Goal: Transaction & Acquisition: Purchase product/service

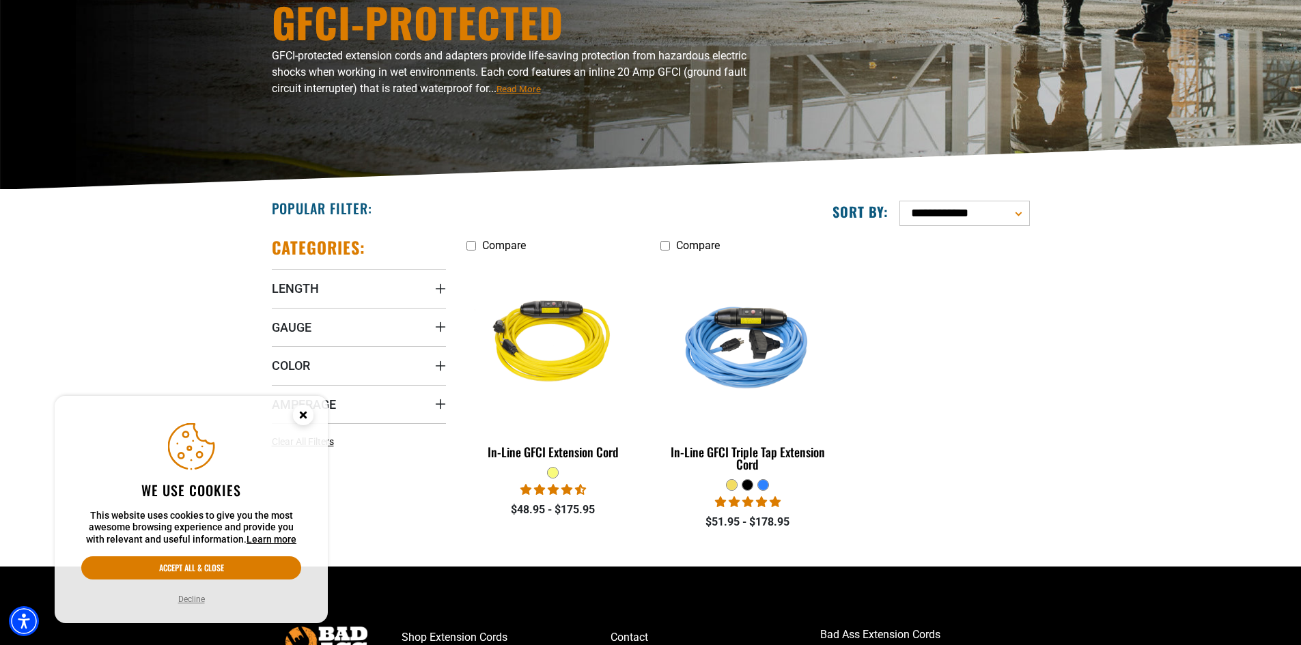
scroll to position [205, 0]
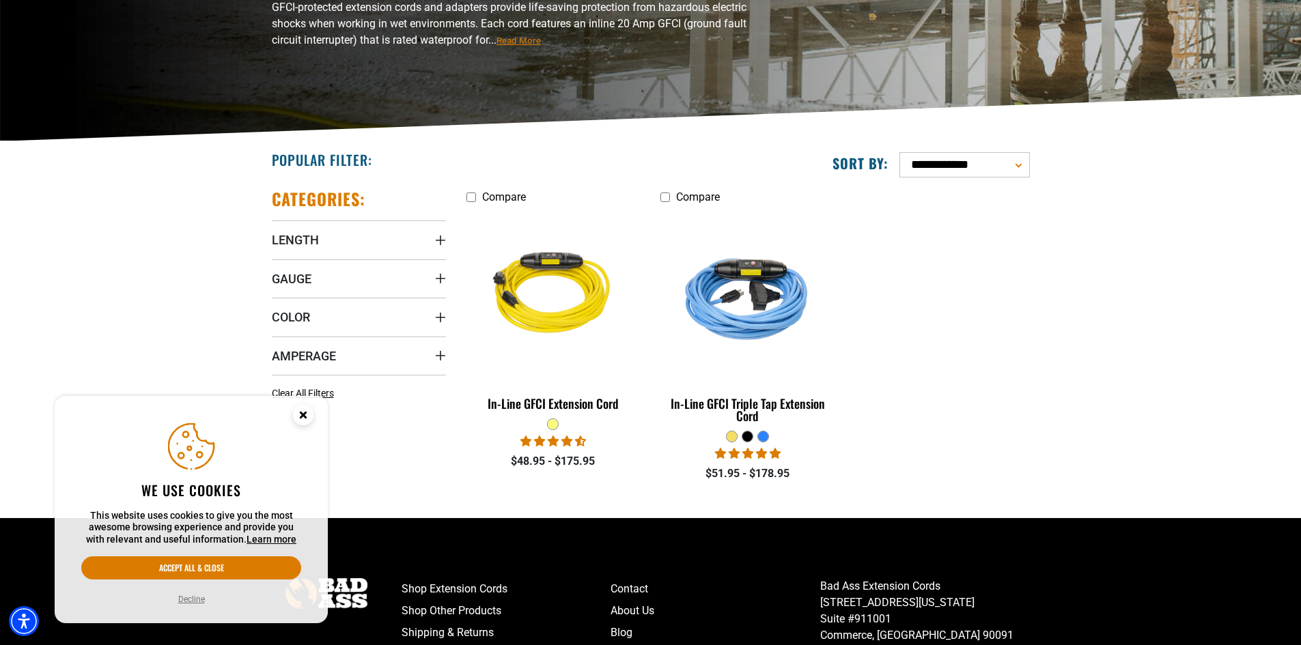
click at [300, 417] on icon "Close this option" at bounding box center [302, 414] width 5 height 5
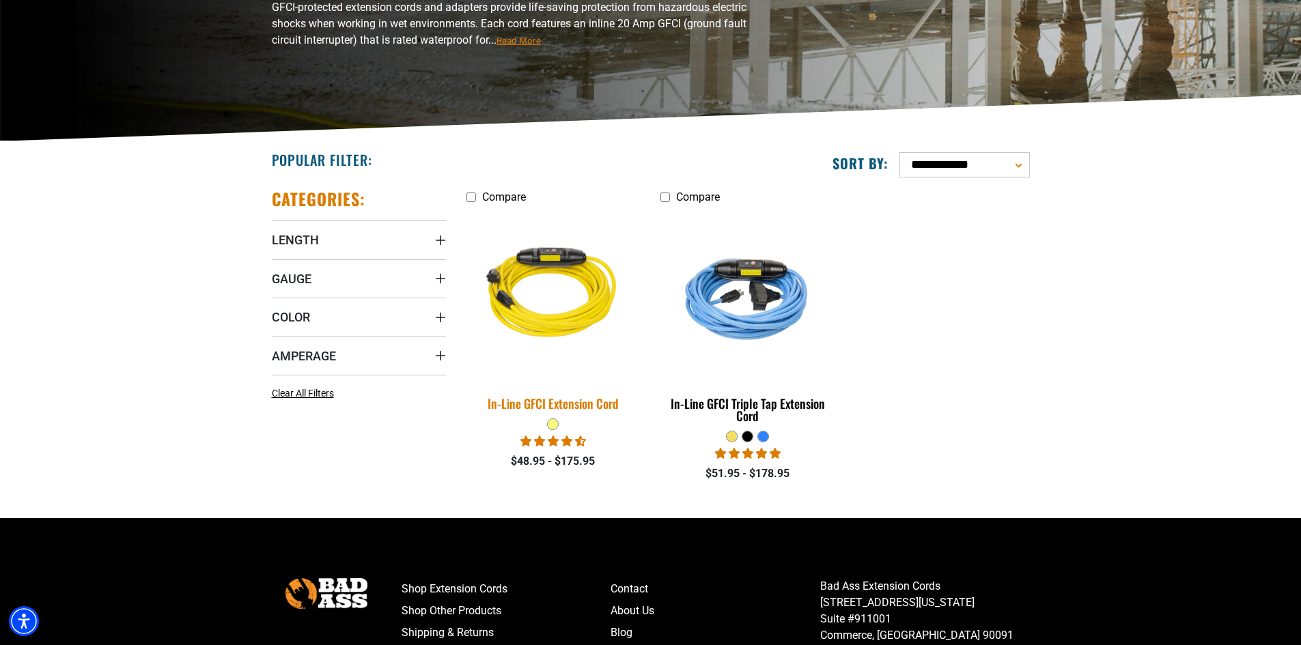
click at [523, 284] on img at bounding box center [553, 295] width 191 height 175
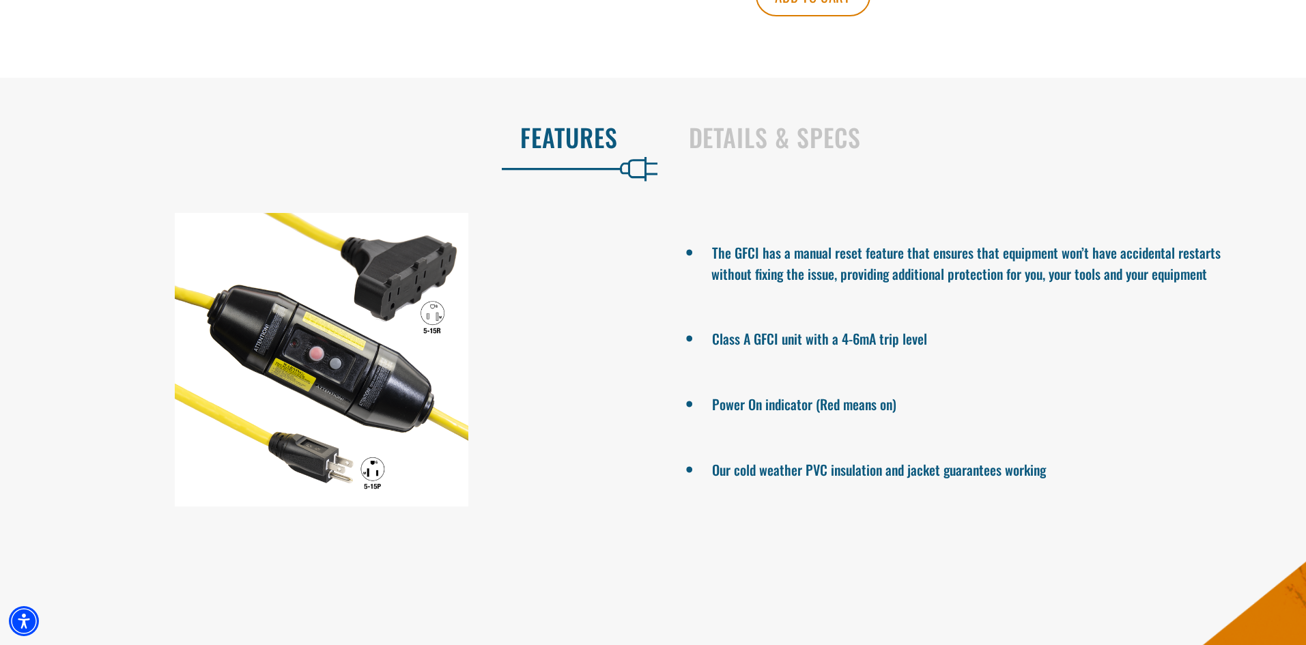
scroll to position [820, 0]
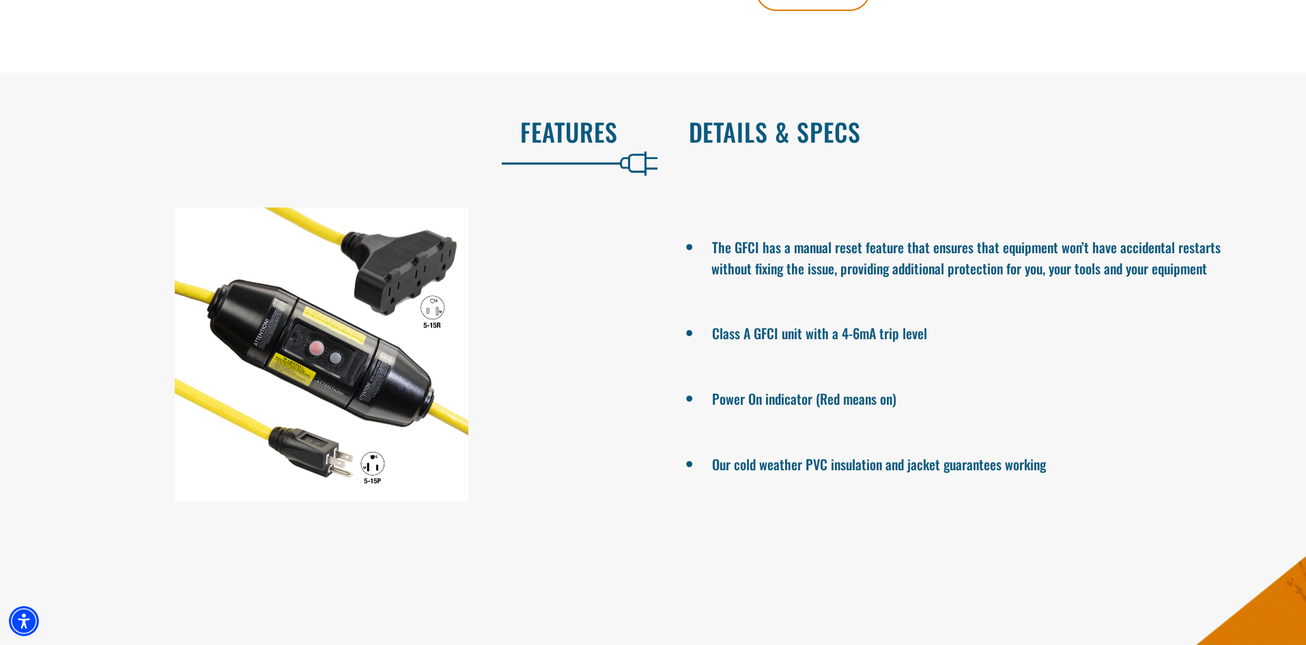
click at [790, 141] on h2 "Details & Specs" at bounding box center [983, 131] width 589 height 29
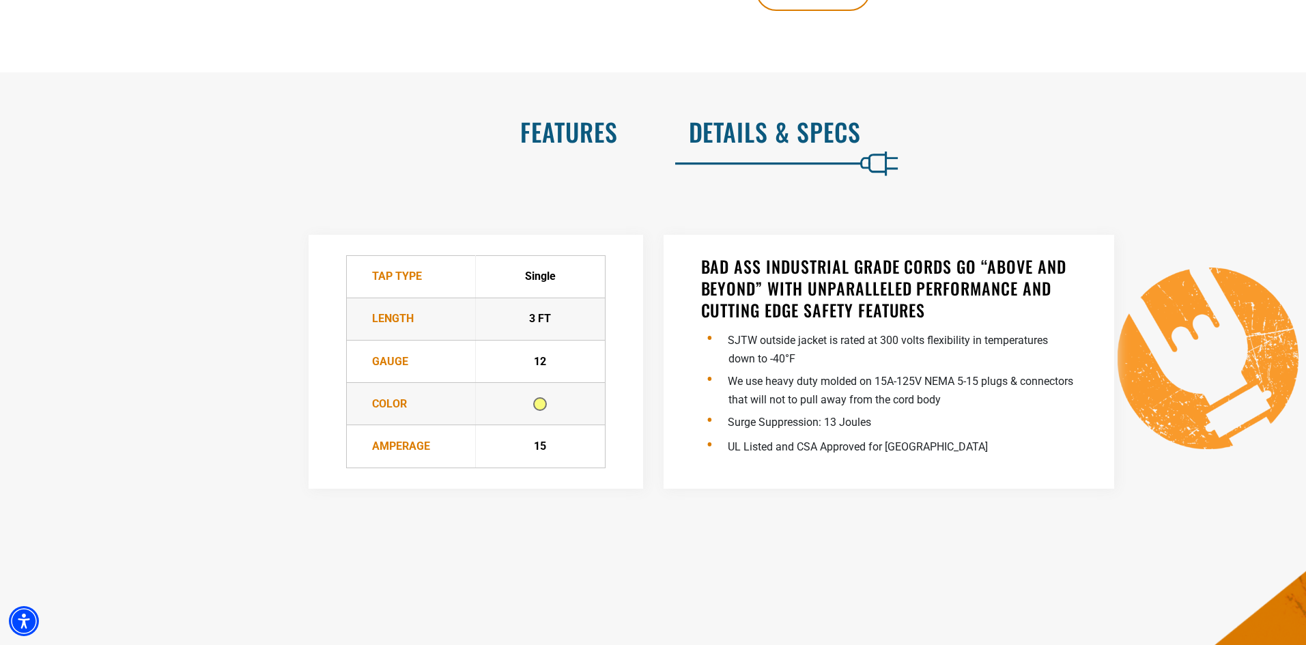
click at [579, 131] on h2 "Features" at bounding box center [323, 131] width 589 height 29
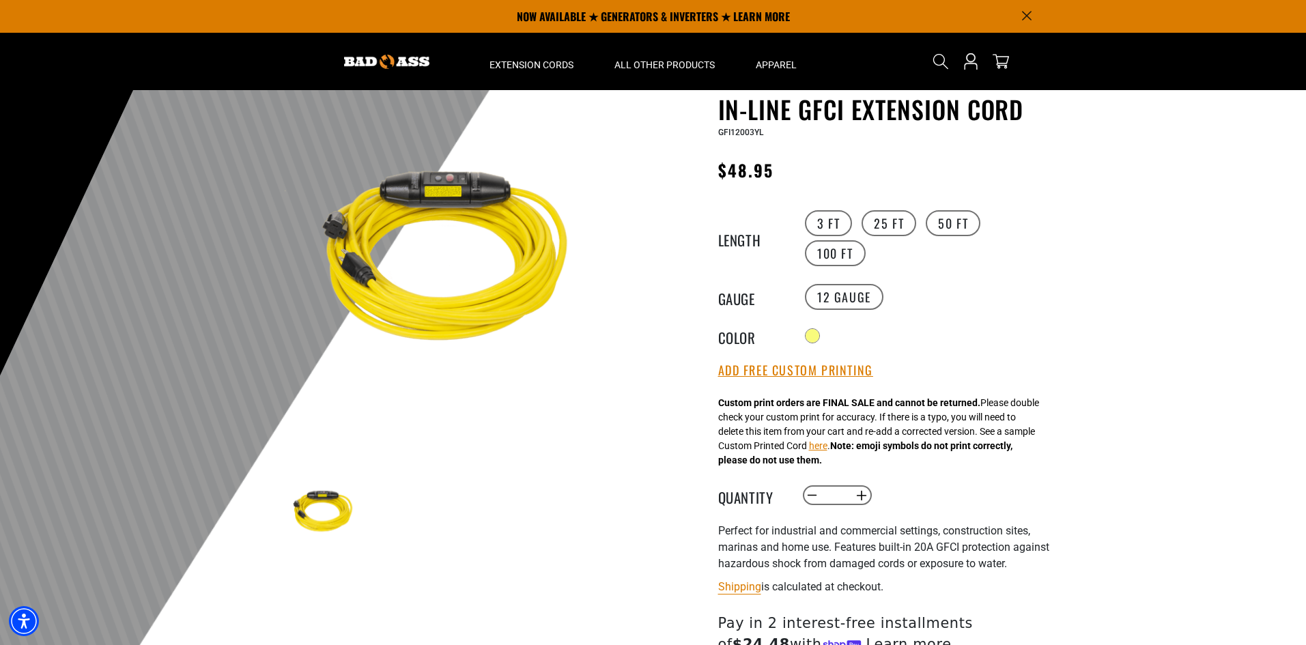
scroll to position [0, 0]
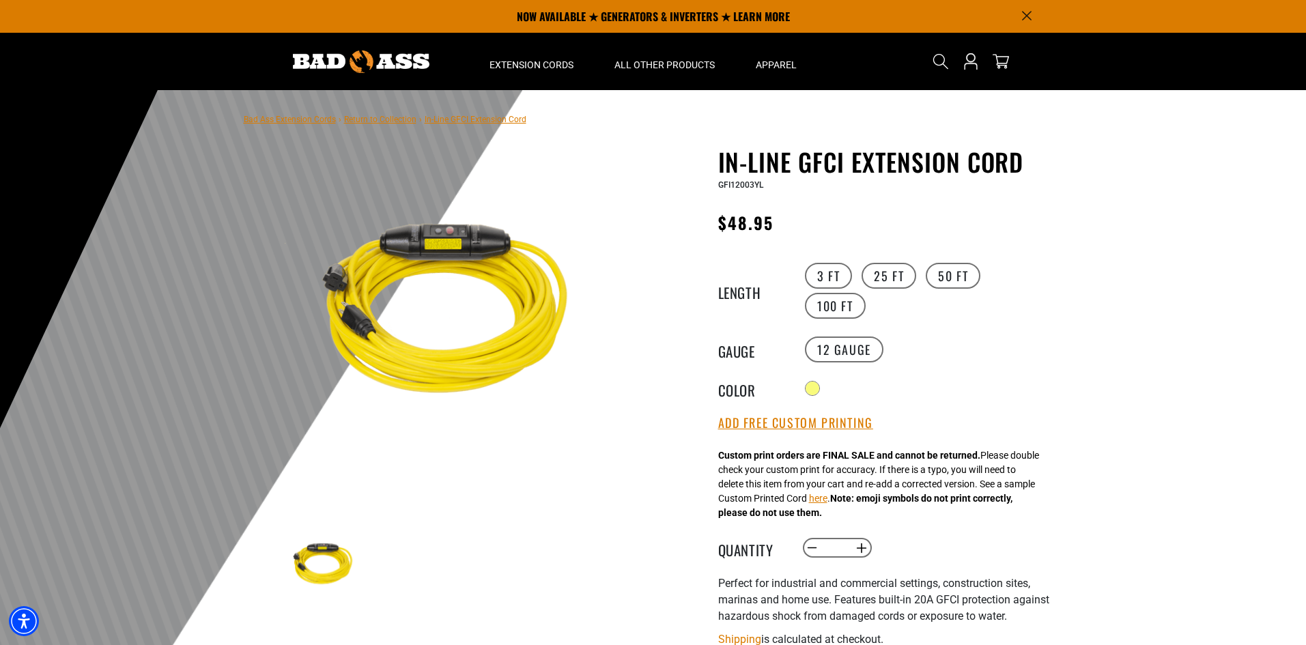
click at [359, 55] on img at bounding box center [361, 62] width 137 height 23
